Goal: Task Accomplishment & Management: Complete application form

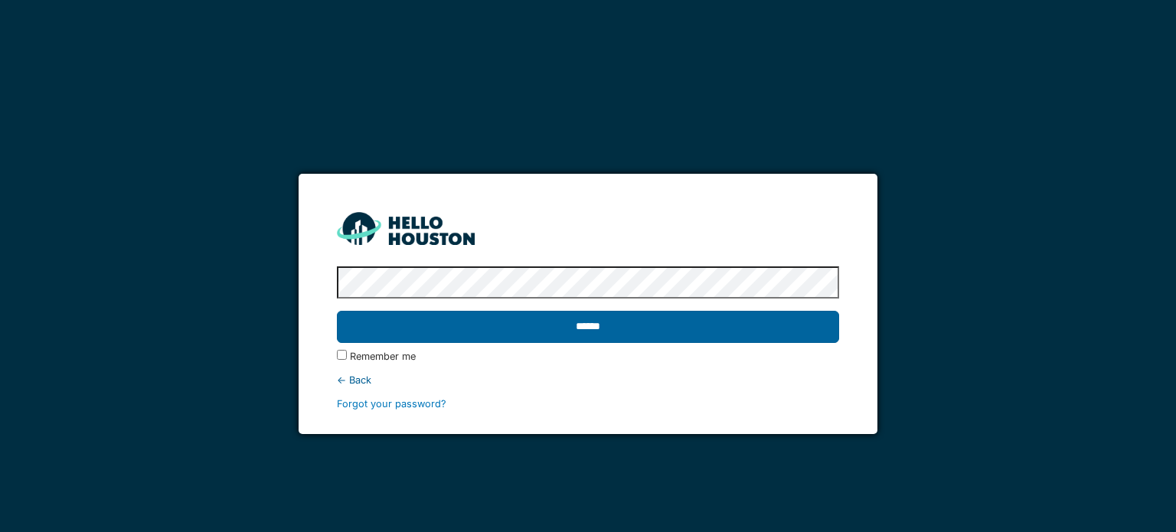
click at [586, 321] on input "******" at bounding box center [587, 327] width 501 height 32
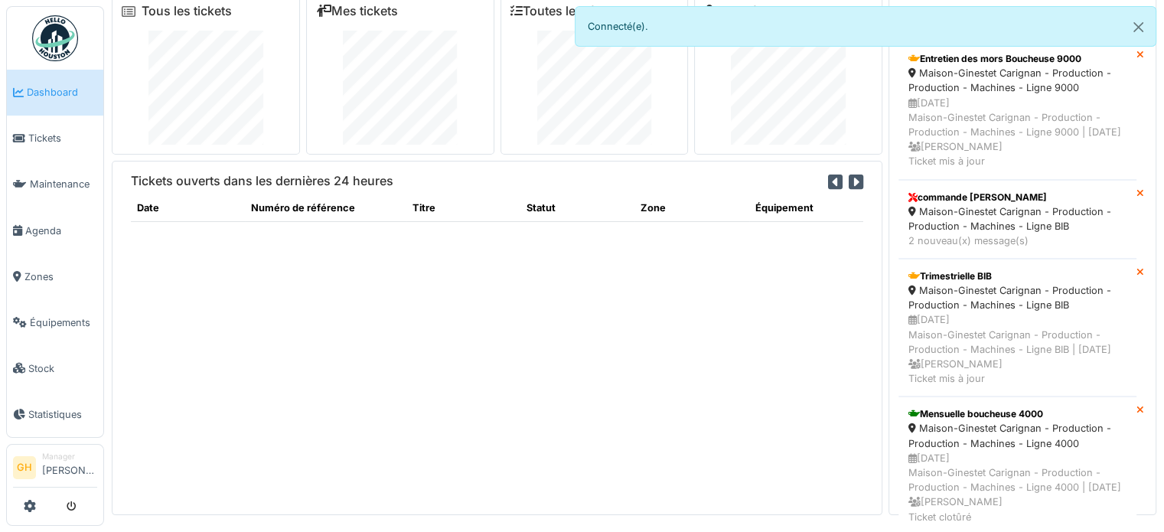
scroll to position [15, 0]
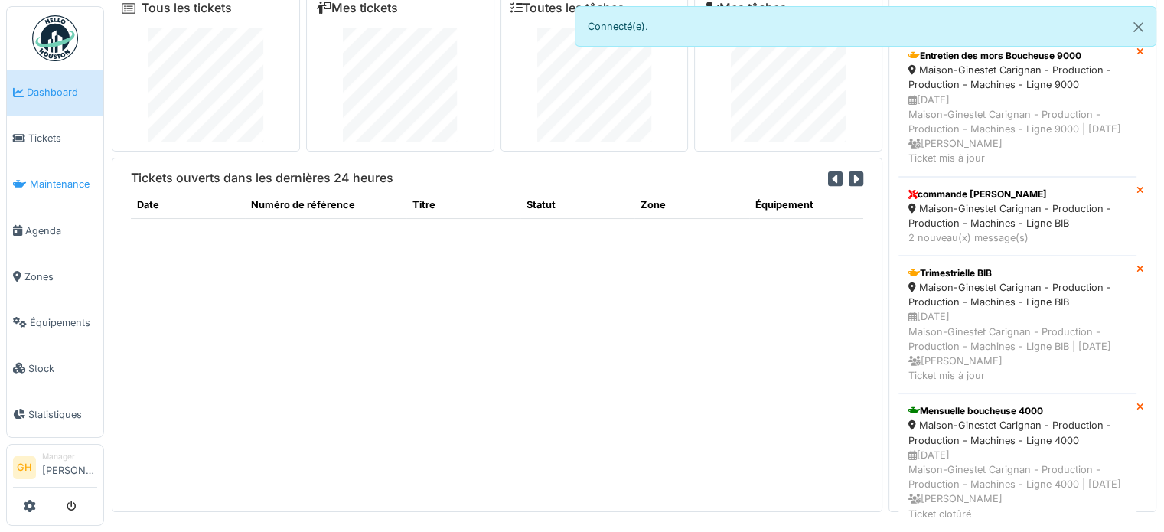
click at [66, 189] on link "Maintenance" at bounding box center [55, 184] width 96 height 46
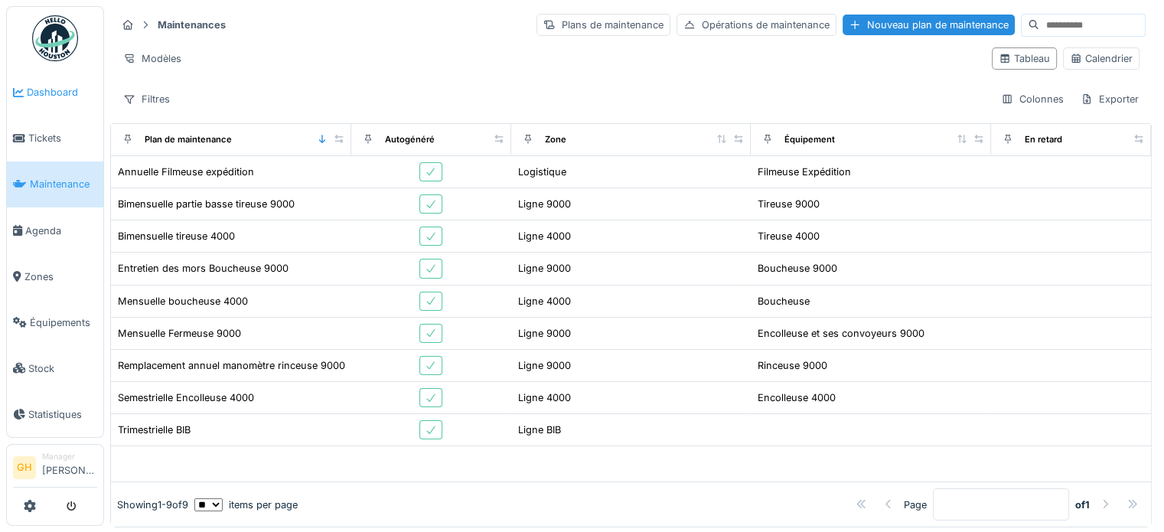
click at [58, 89] on span "Dashboard" at bounding box center [62, 92] width 70 height 15
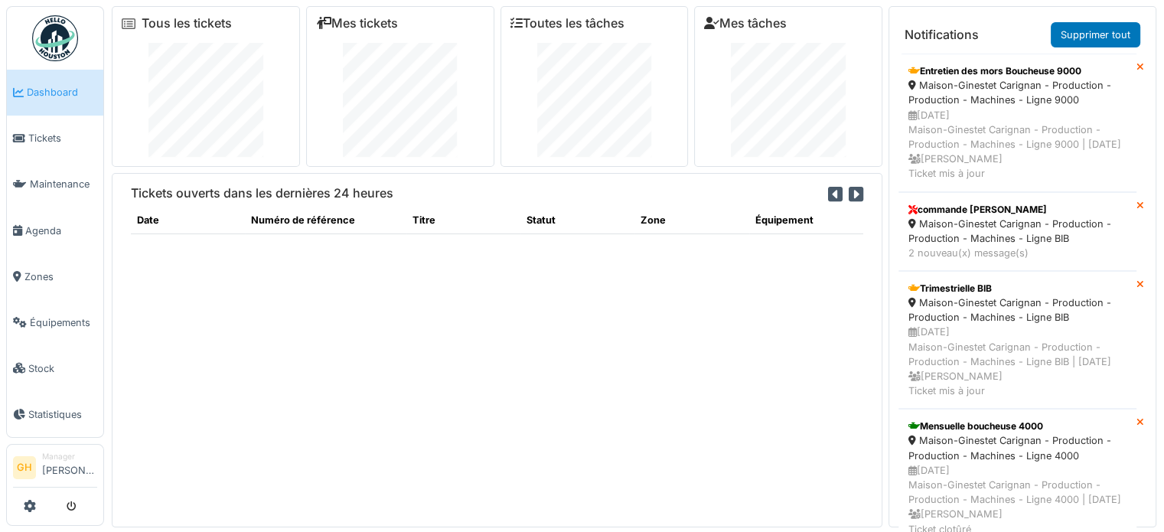
click at [828, 190] on icon at bounding box center [835, 194] width 15 height 17
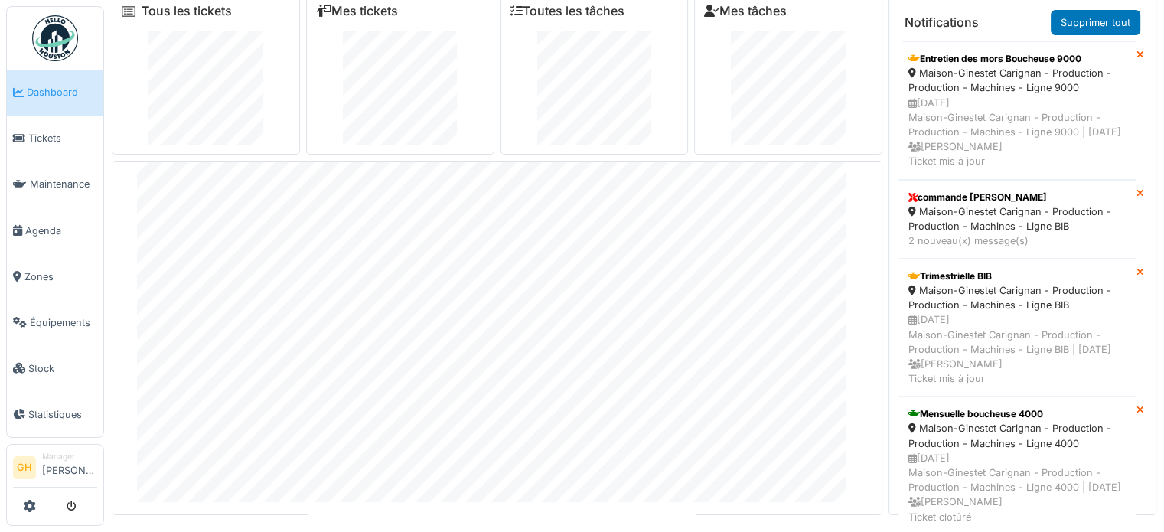
scroll to position [15, 0]
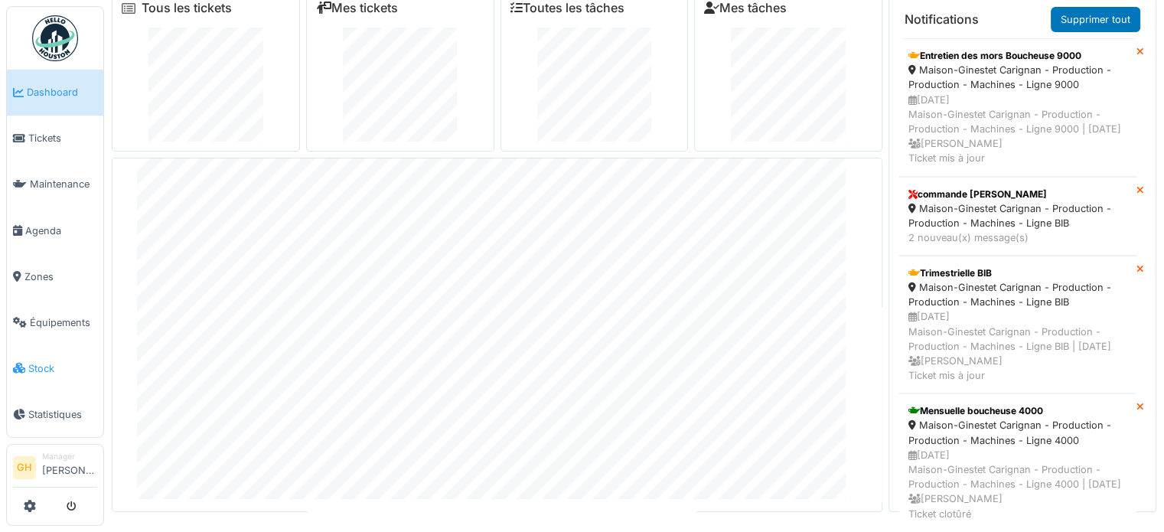
click at [72, 361] on span "Stock" at bounding box center [62, 368] width 69 height 15
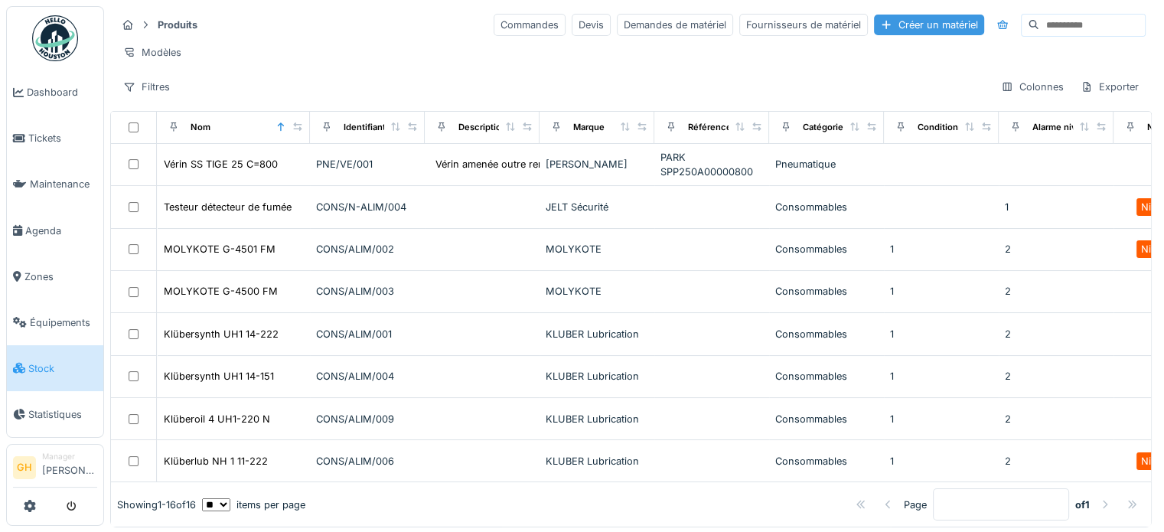
click at [878, 27] on div "Créer un matériel" at bounding box center [929, 25] width 110 height 21
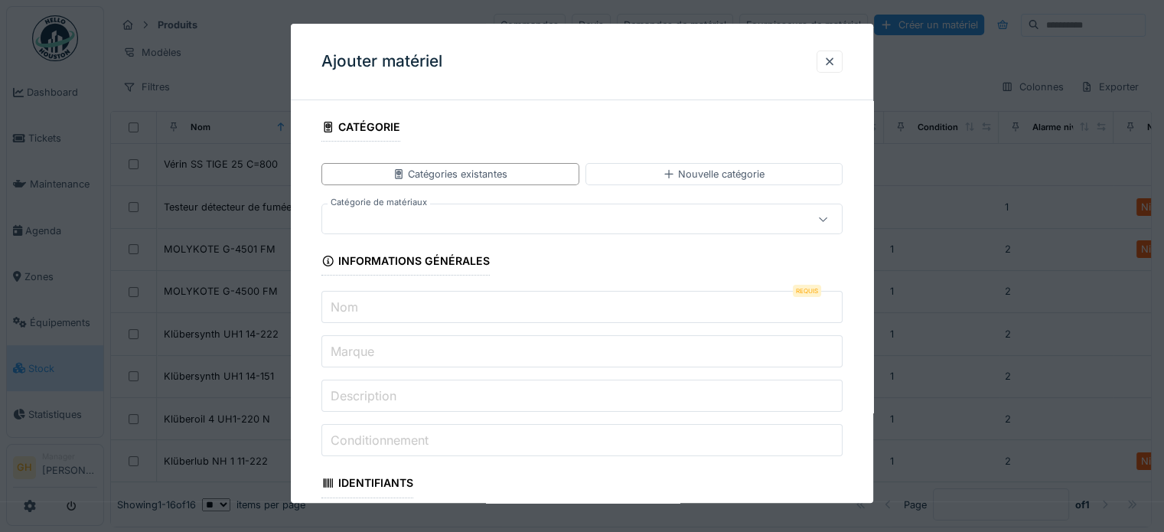
click at [525, 222] on div at bounding box center [550, 219] width 444 height 17
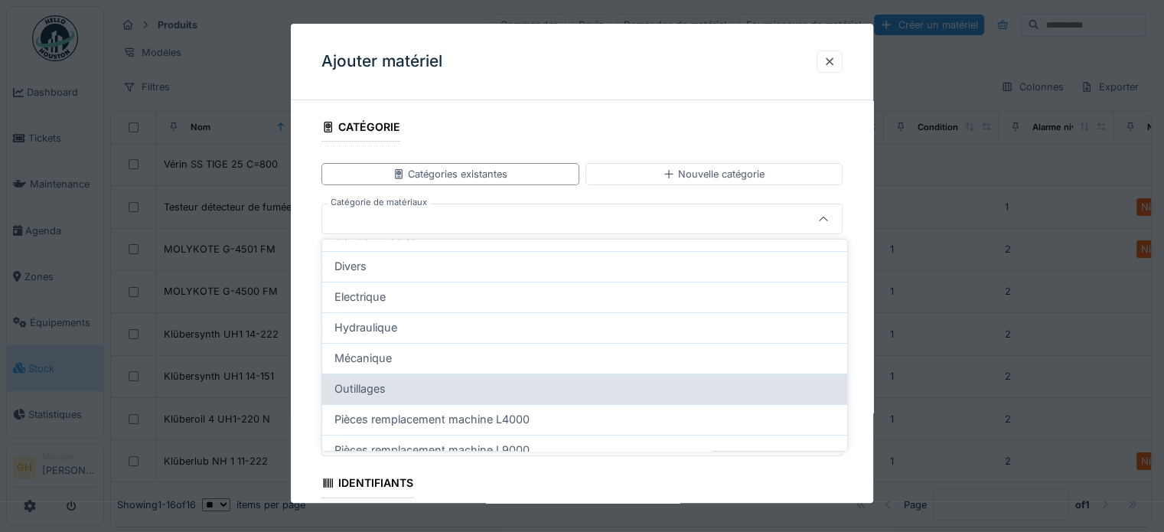
scroll to position [77, 0]
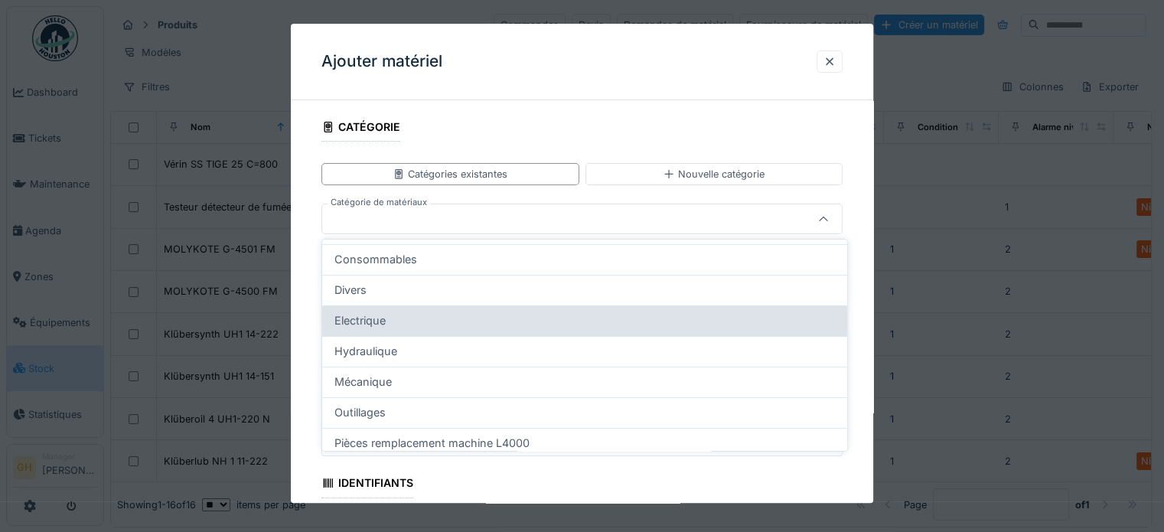
click at [452, 322] on div "Electrique" at bounding box center [584, 320] width 501 height 17
type input "****"
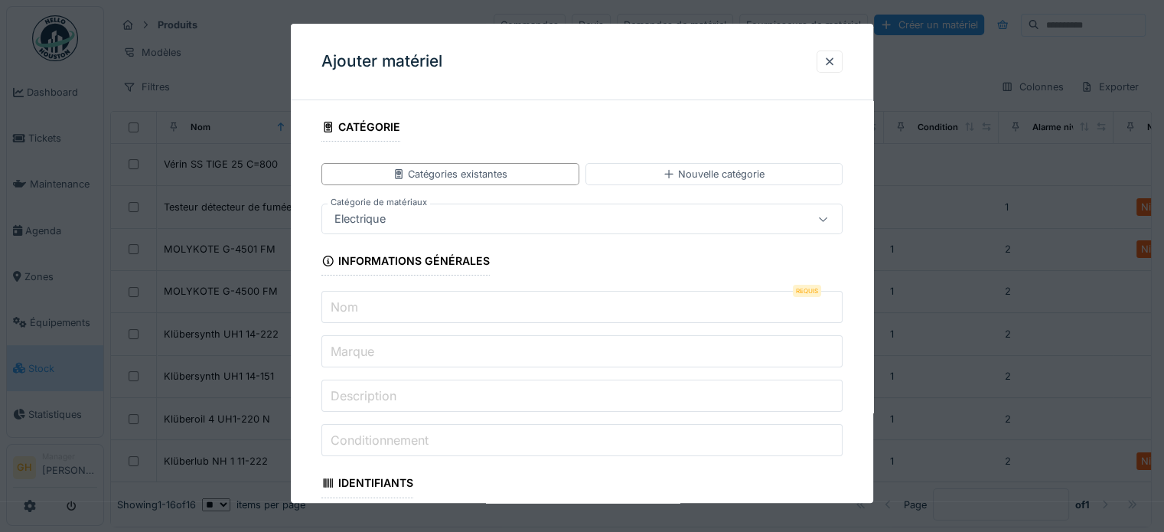
click at [456, 305] on input "Nom" at bounding box center [581, 308] width 521 height 32
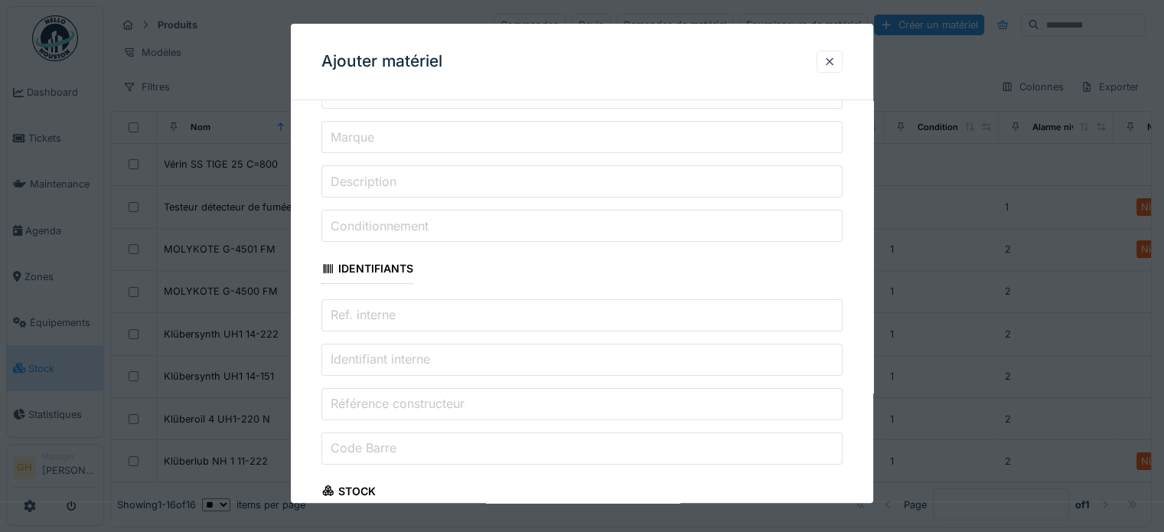
scroll to position [0, 0]
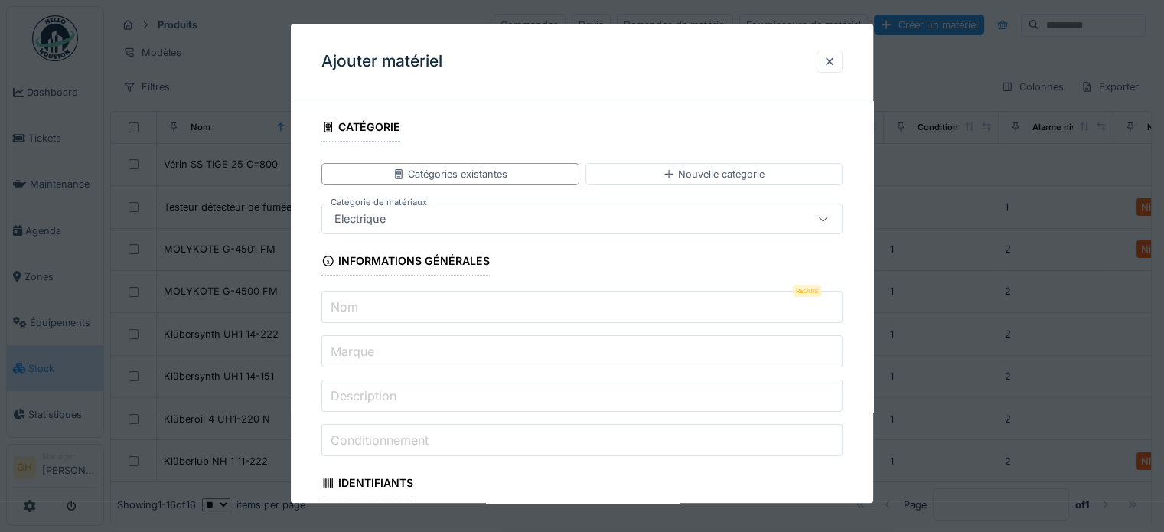
click at [623, 293] on input "Nom" at bounding box center [581, 308] width 521 height 32
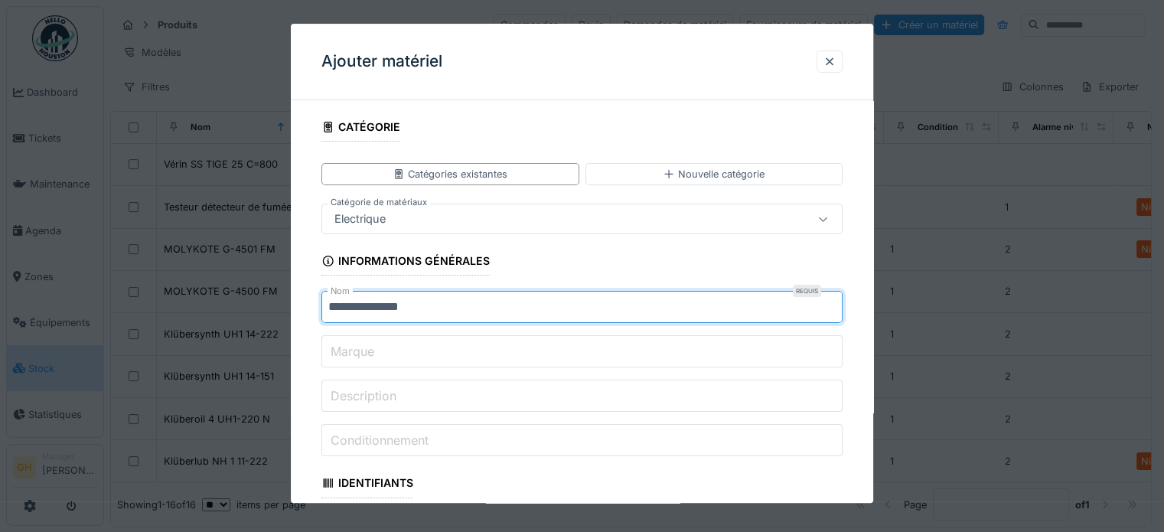
type input "**********"
click at [418, 355] on input "Marque" at bounding box center [581, 352] width 521 height 32
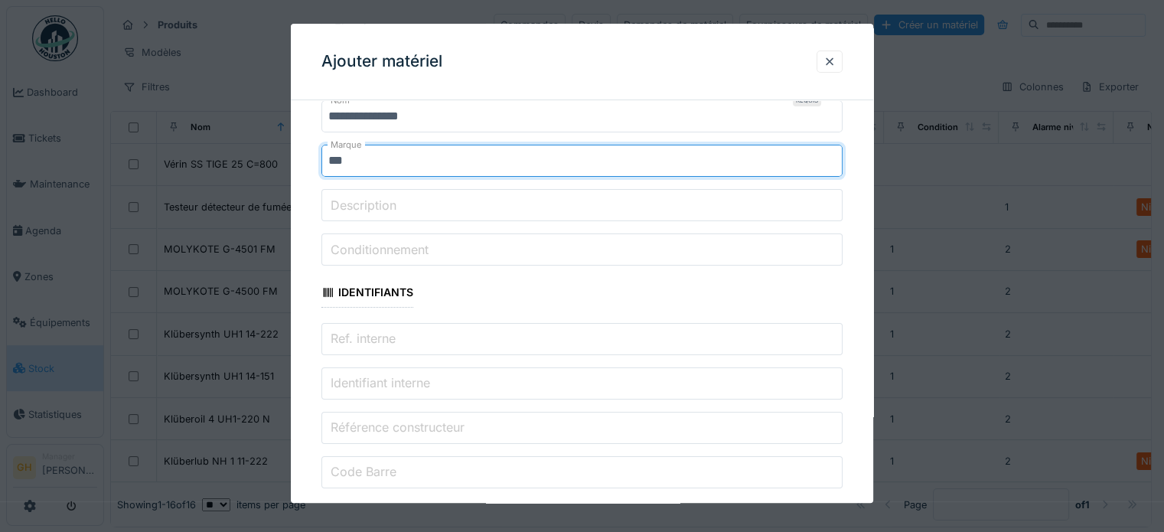
scroll to position [230, 0]
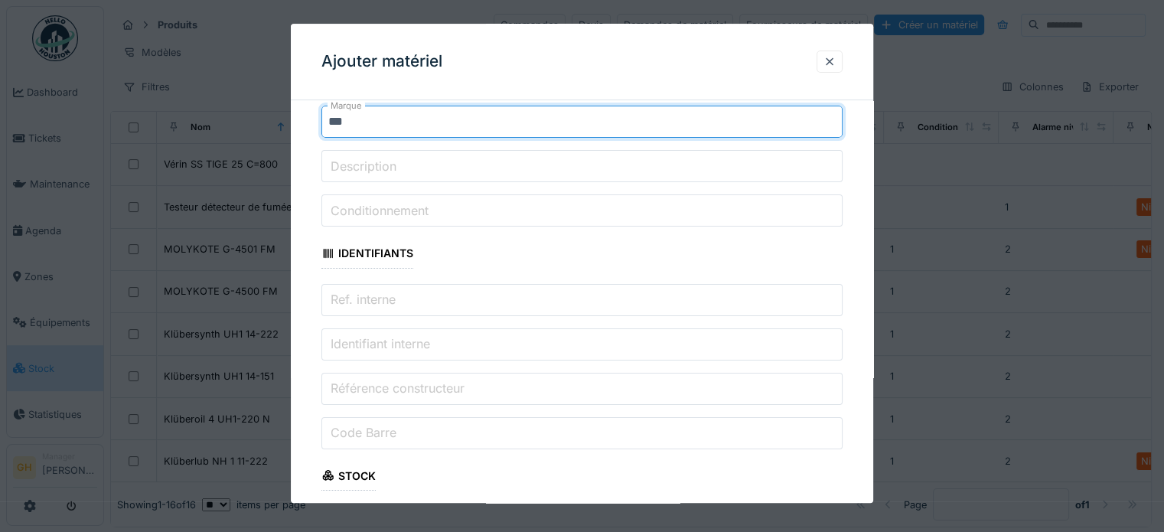
type input "***"
click at [443, 157] on input "Description" at bounding box center [581, 167] width 521 height 32
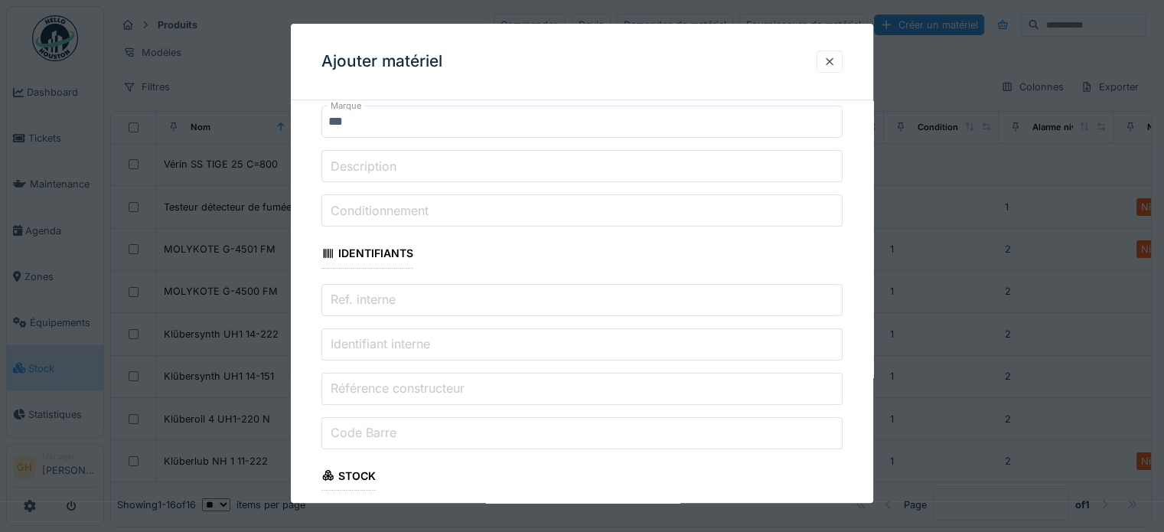
click at [700, 223] on input "Conditionnement" at bounding box center [581, 211] width 521 height 32
click at [689, 290] on input "Ref. interne" at bounding box center [581, 300] width 521 height 32
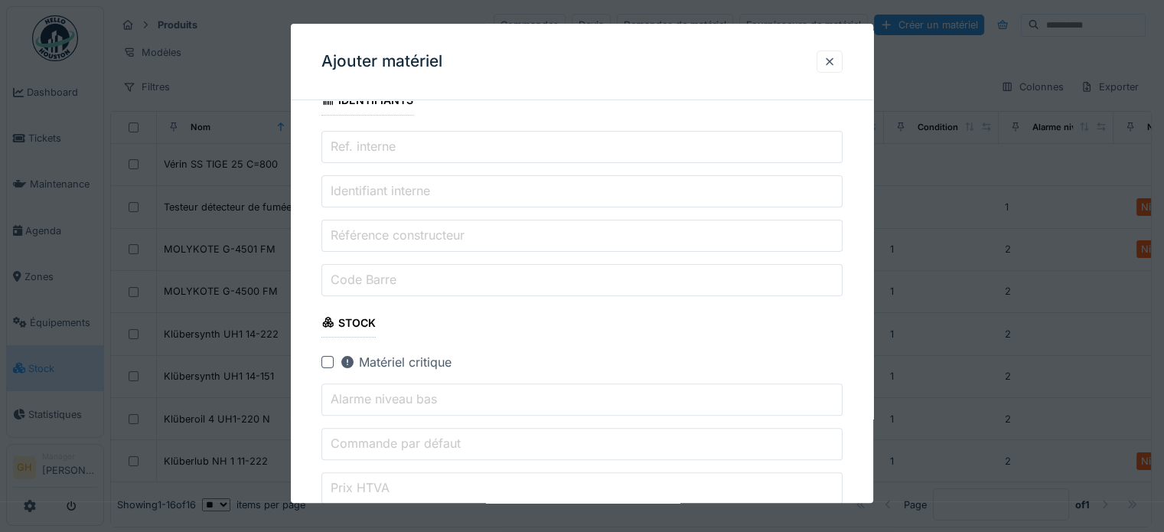
scroll to position [612, 0]
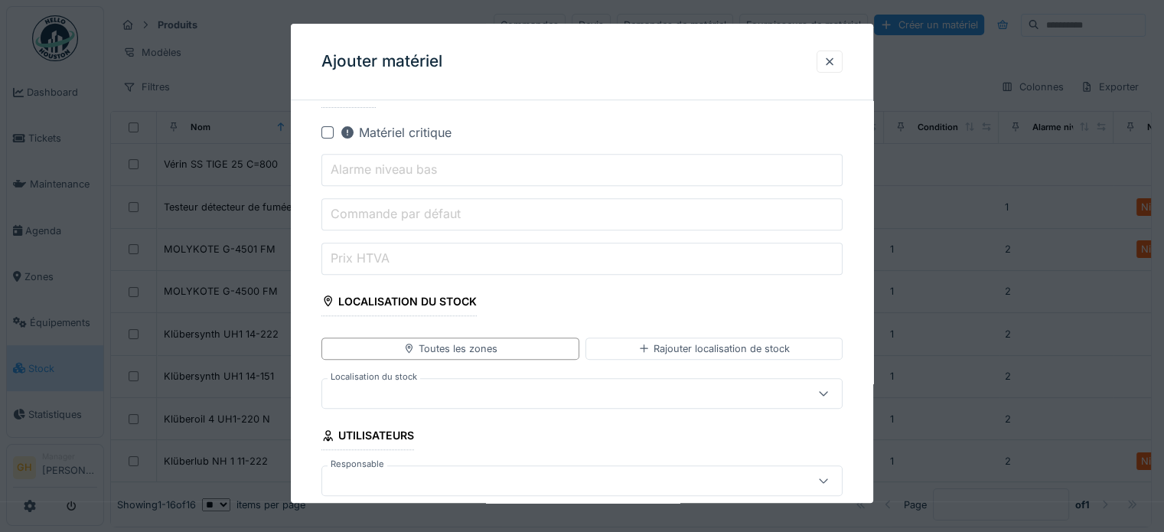
click at [465, 162] on input "Alarme niveau bas" at bounding box center [581, 170] width 521 height 32
type input "*"
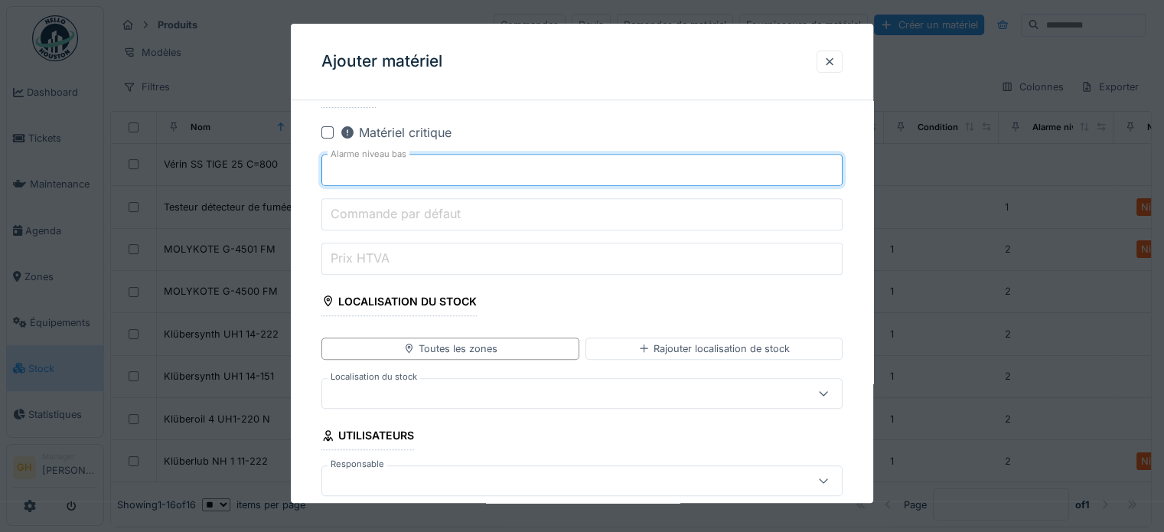
type input "*"
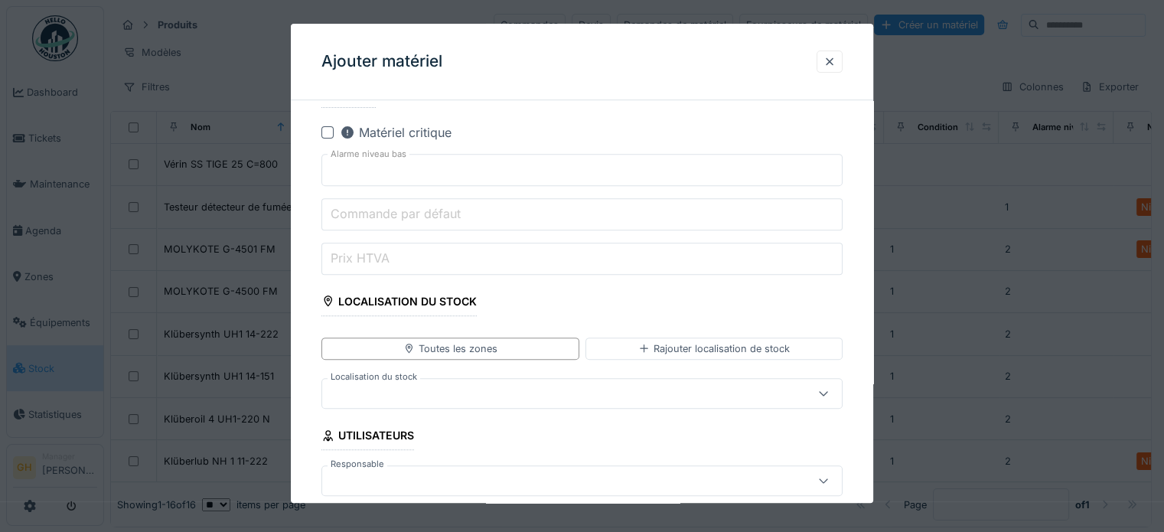
click at [481, 212] on input "Commande par défaut" at bounding box center [581, 214] width 521 height 32
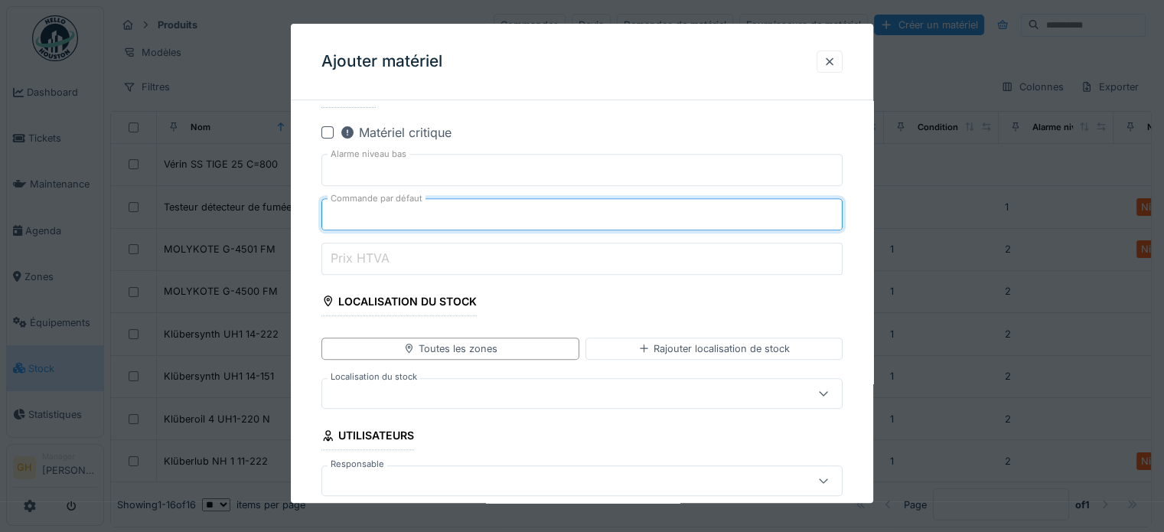
type input "*"
click at [484, 262] on input "Prix HTVA" at bounding box center [581, 259] width 521 height 32
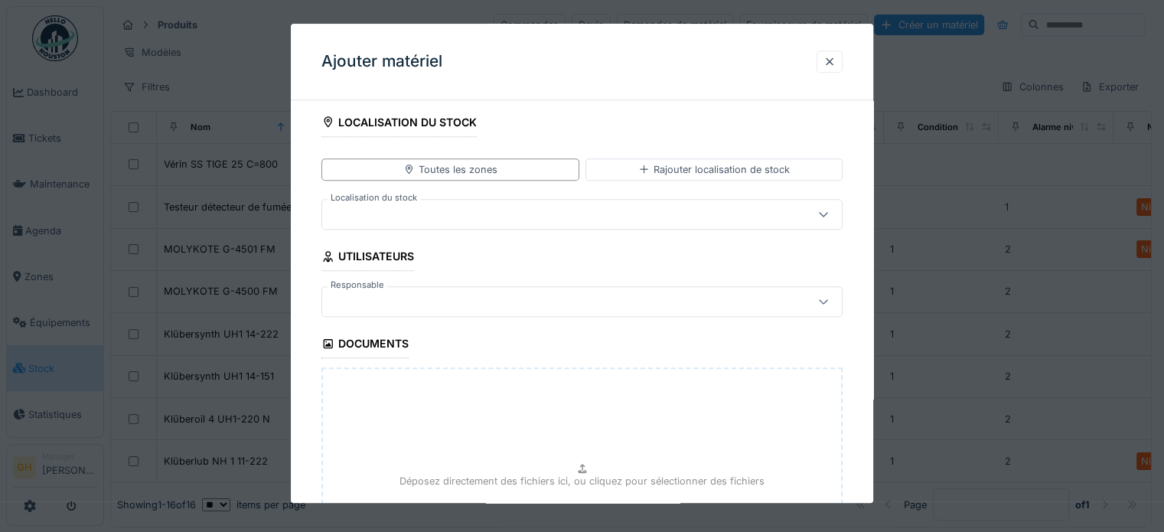
scroll to position [689, 0]
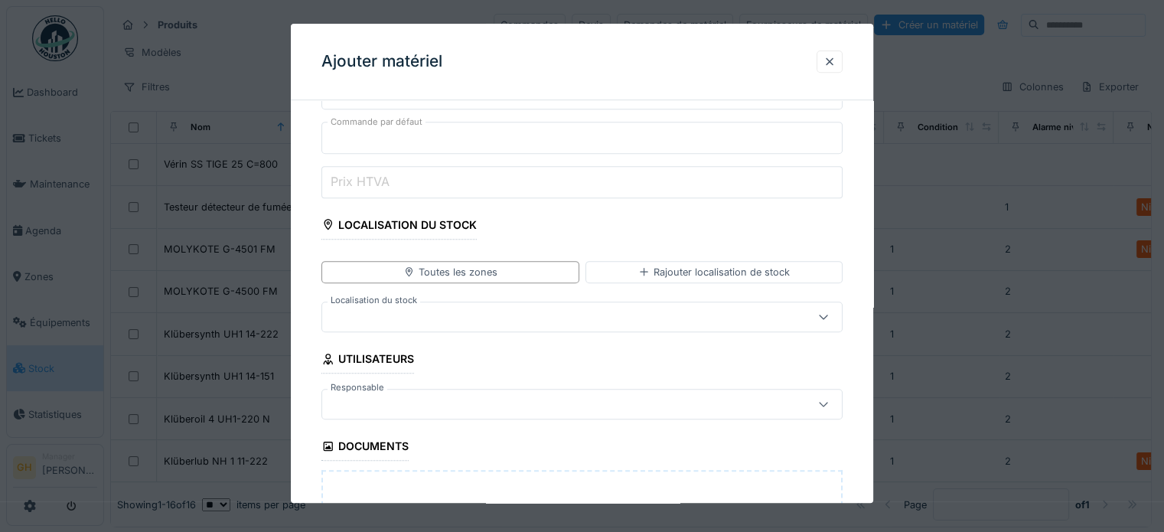
click at [547, 312] on div at bounding box center [550, 316] width 444 height 17
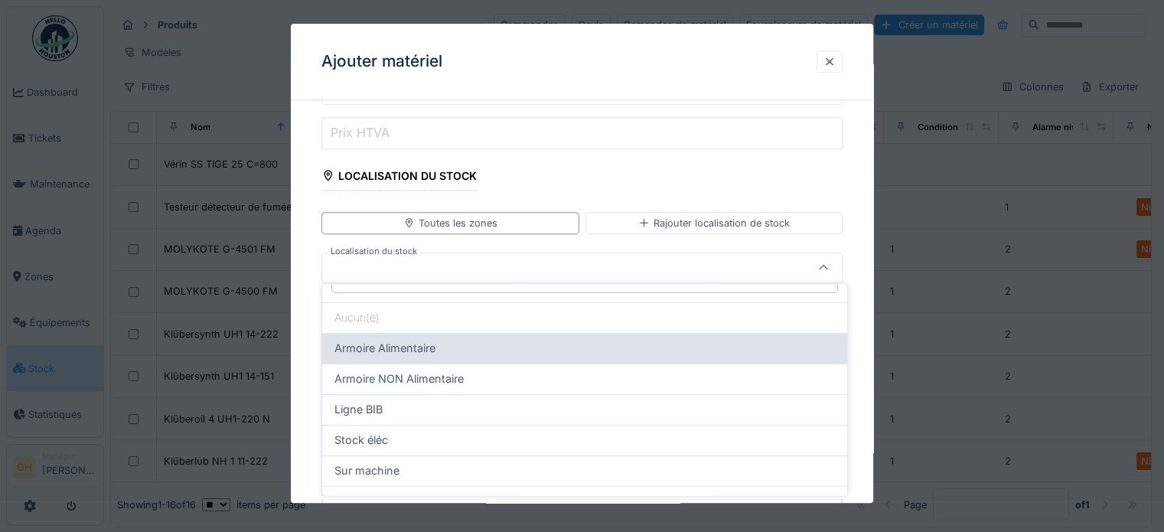
scroll to position [49, 0]
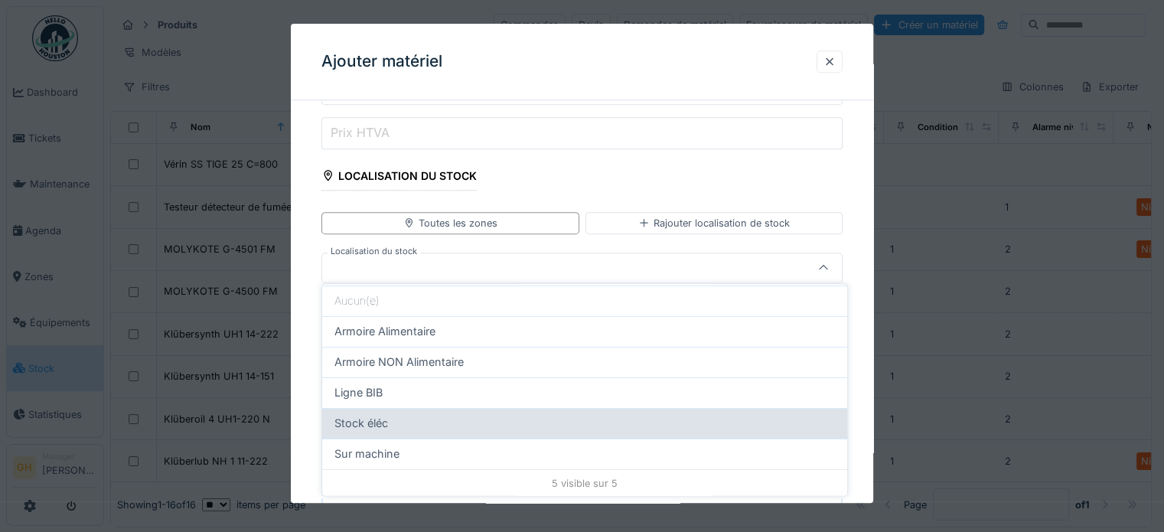
click at [490, 418] on div "Stock éléc" at bounding box center [584, 423] width 501 height 17
type input "*****"
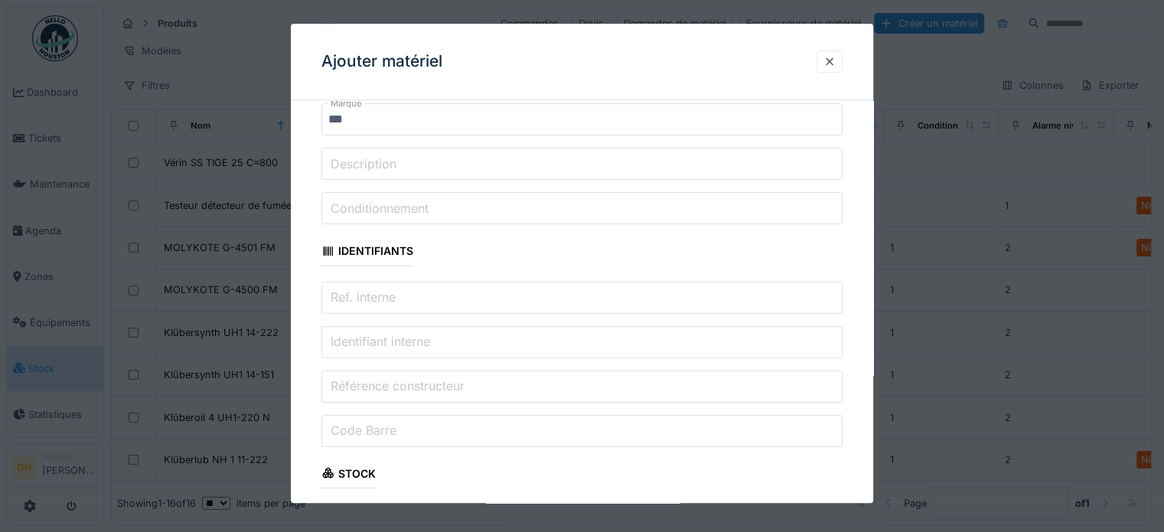
scroll to position [230, 0]
click at [446, 299] on input "Ref. interne" at bounding box center [581, 300] width 521 height 32
click at [440, 338] on input "Identifiant interne" at bounding box center [581, 344] width 521 height 32
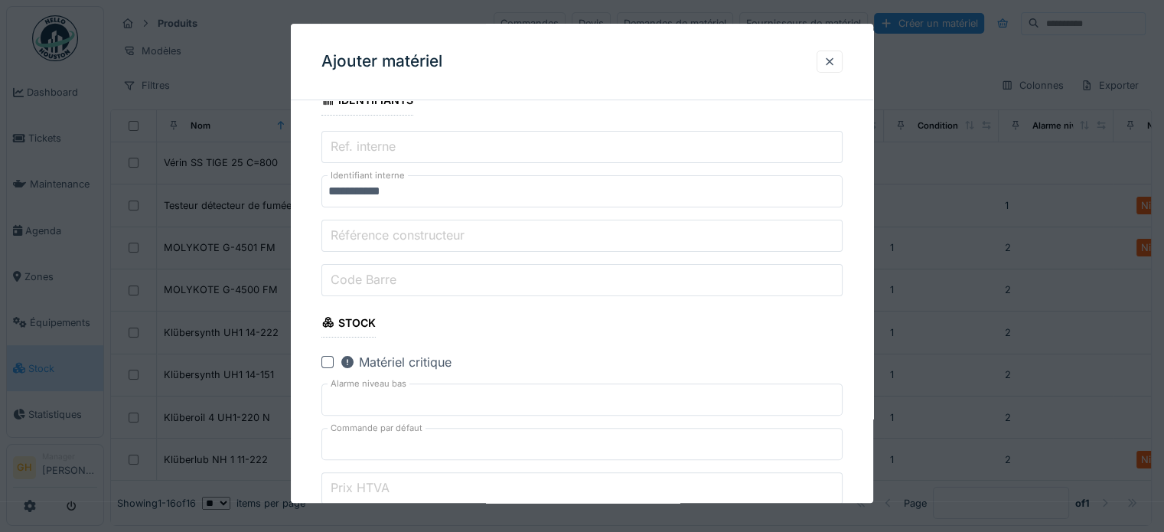
scroll to position [306, 0]
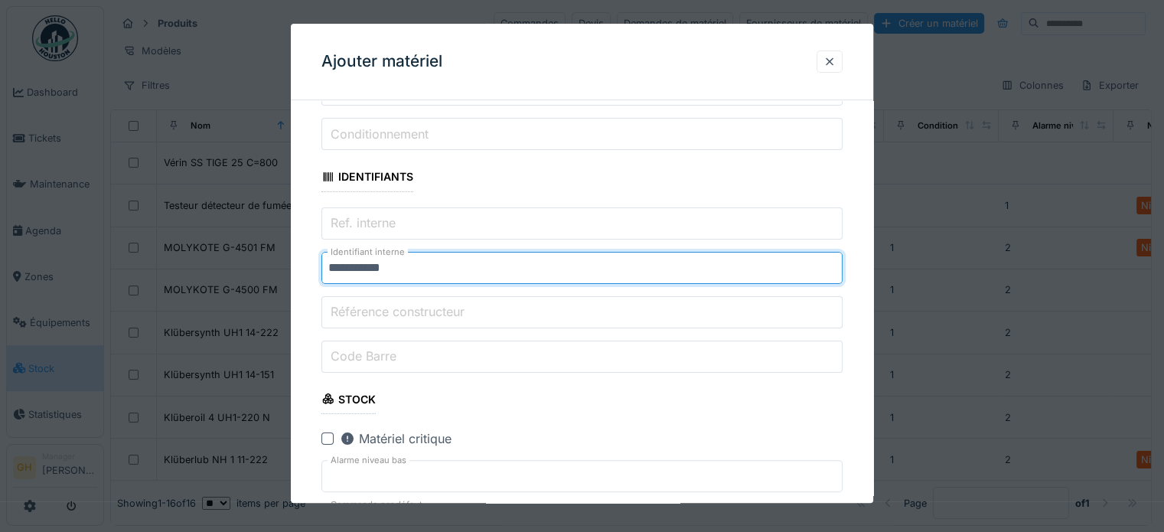
click at [392, 263] on input "**********" at bounding box center [581, 268] width 521 height 32
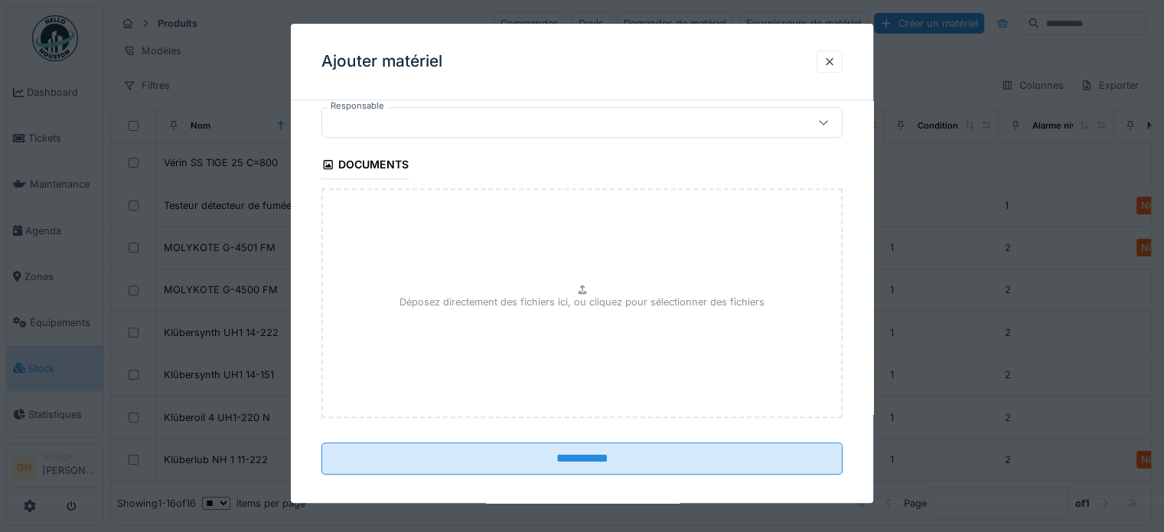
scroll to position [980, 0]
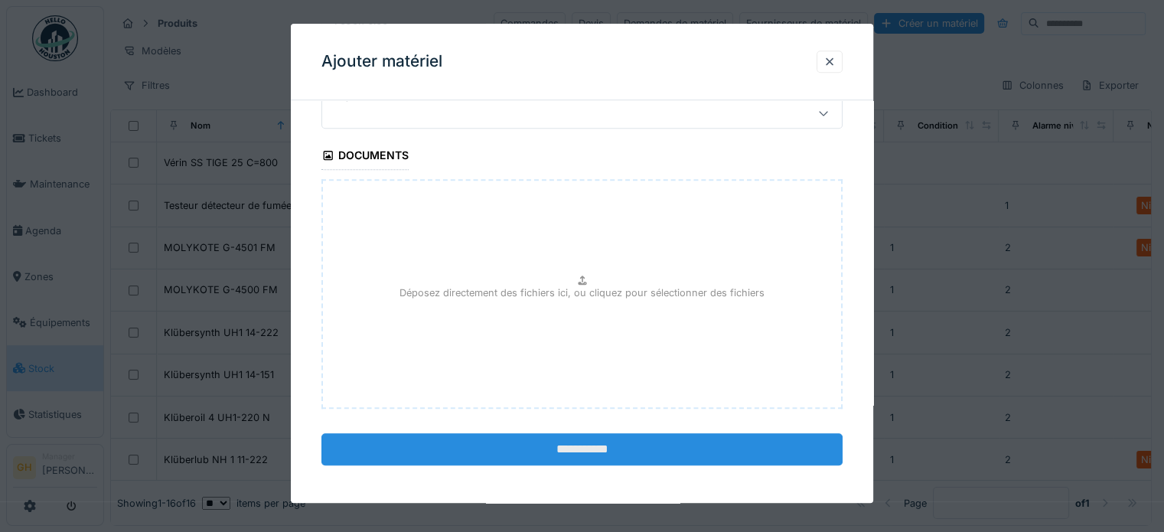
type input "**********"
click at [574, 450] on input "**********" at bounding box center [581, 449] width 521 height 32
